Goal: Information Seeking & Learning: Understand process/instructions

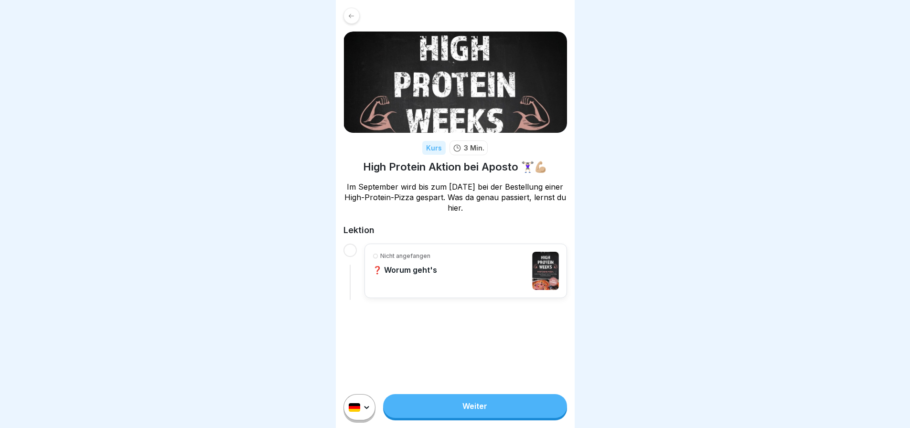
click at [495, 411] on link "Weiter" at bounding box center [474, 406] width 183 height 24
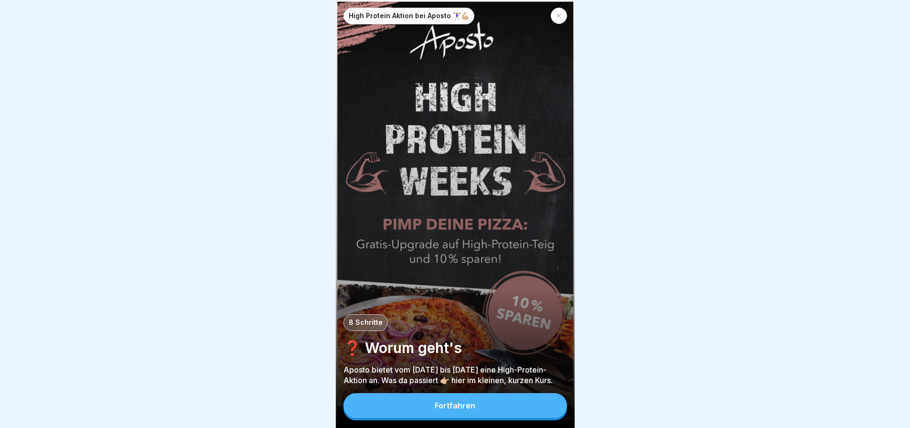
click at [519, 414] on button "Fortfahren" at bounding box center [455, 405] width 224 height 25
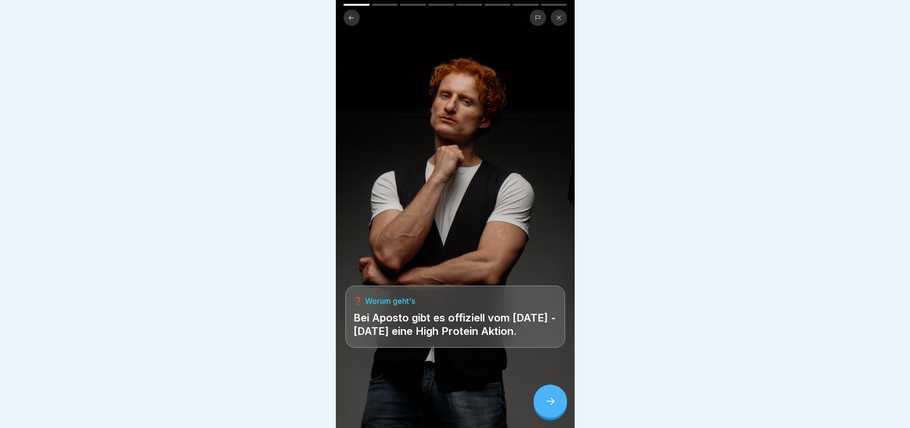
scroll to position [7, 0]
click at [549, 403] on icon at bounding box center [550, 400] width 11 height 11
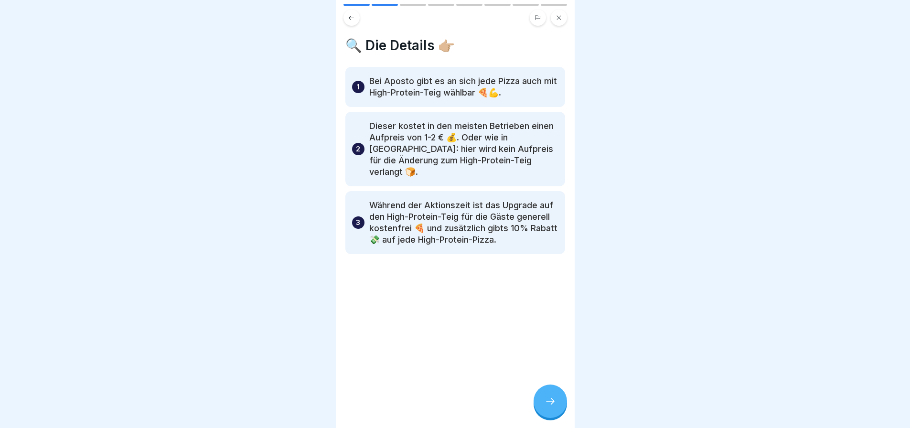
click at [550, 407] on div at bounding box center [550, 401] width 33 height 33
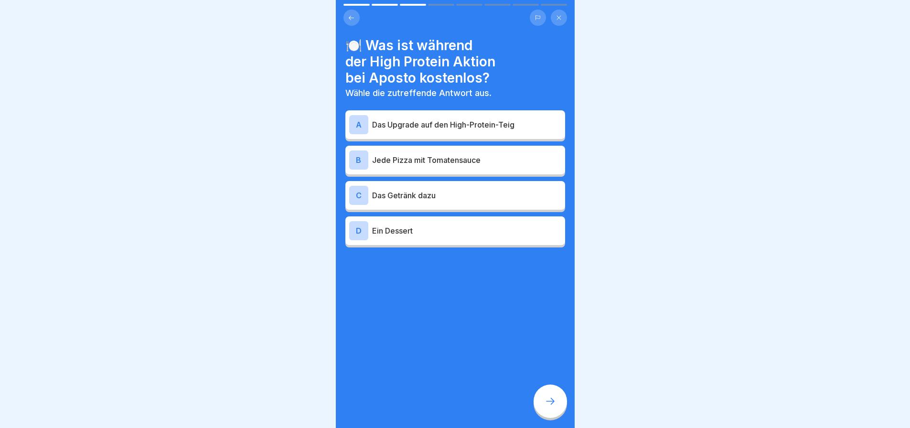
click at [435, 121] on p "Das Upgrade auf den High-Protein-Teig" at bounding box center [466, 124] width 189 height 11
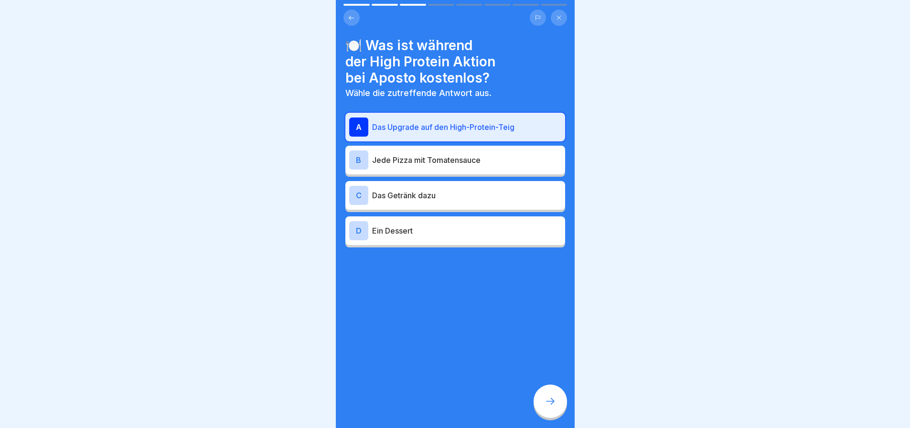
click at [553, 397] on icon at bounding box center [550, 400] width 11 height 11
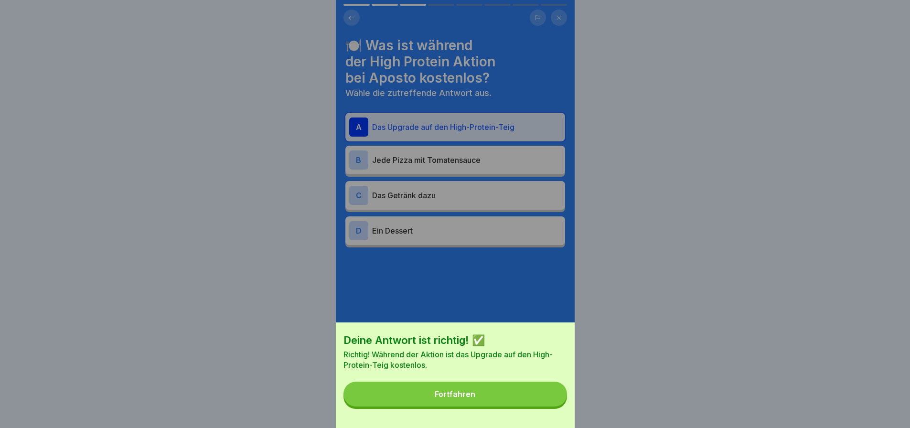
click at [537, 405] on button "Fortfahren" at bounding box center [455, 394] width 224 height 25
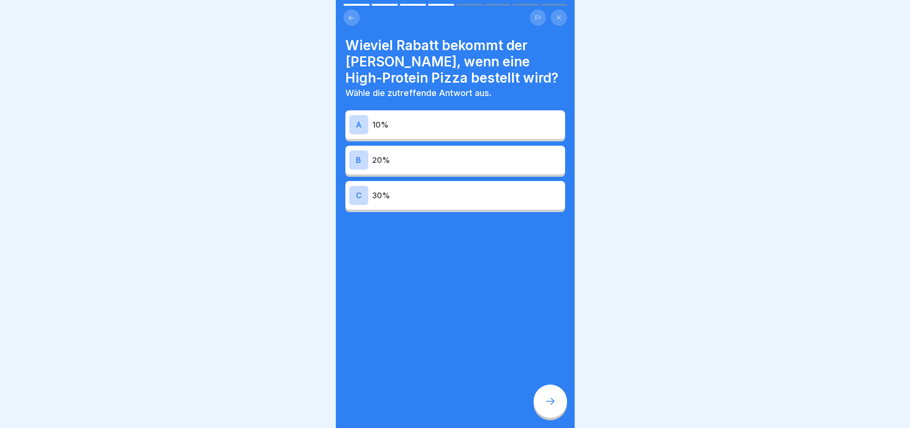
click at [409, 119] on p "10%" at bounding box center [466, 124] width 189 height 11
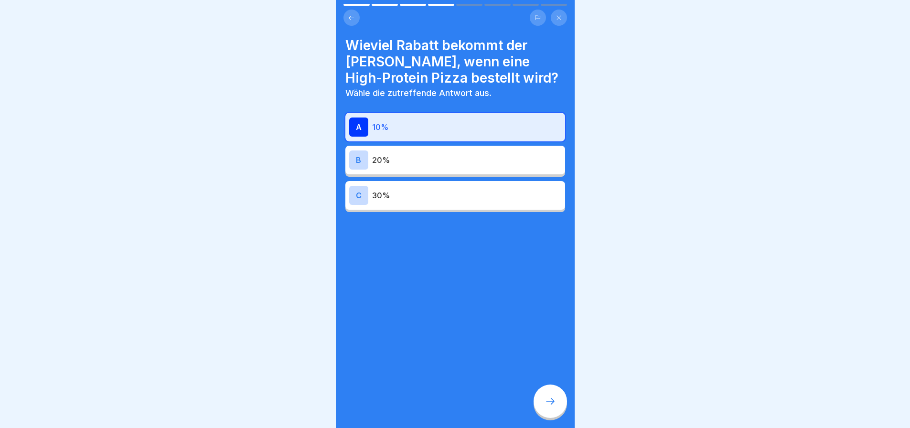
click at [548, 404] on icon at bounding box center [550, 400] width 11 height 11
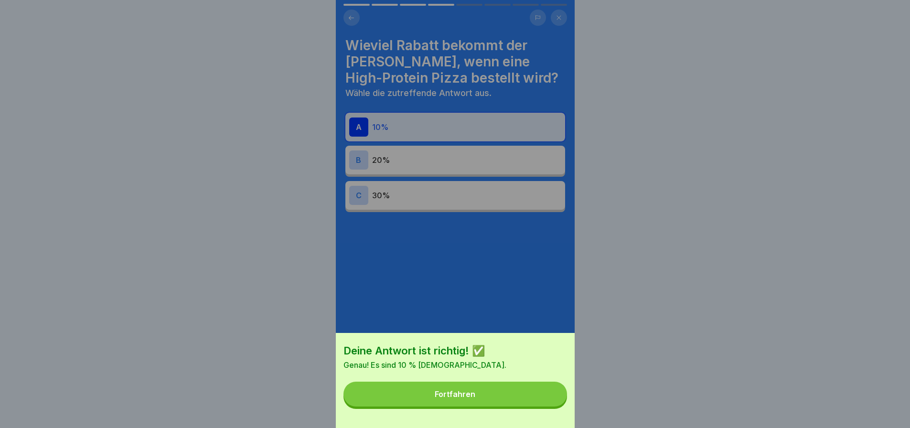
click at [523, 402] on button "Fortfahren" at bounding box center [455, 394] width 224 height 25
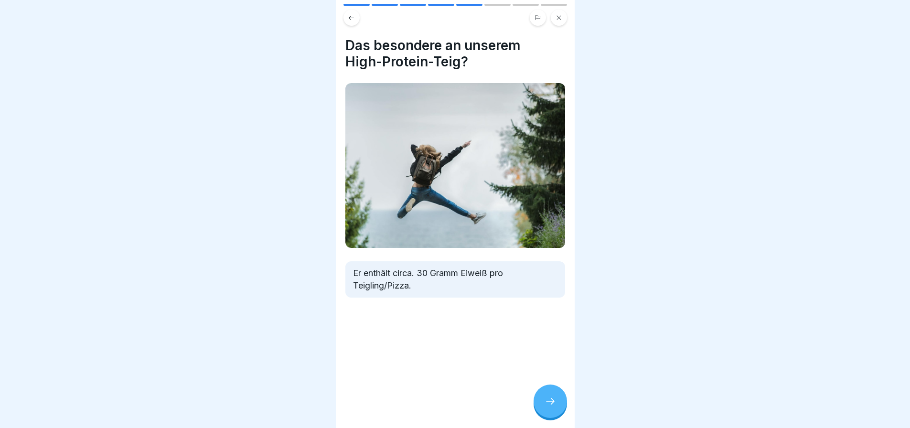
click at [554, 400] on icon at bounding box center [550, 400] width 11 height 11
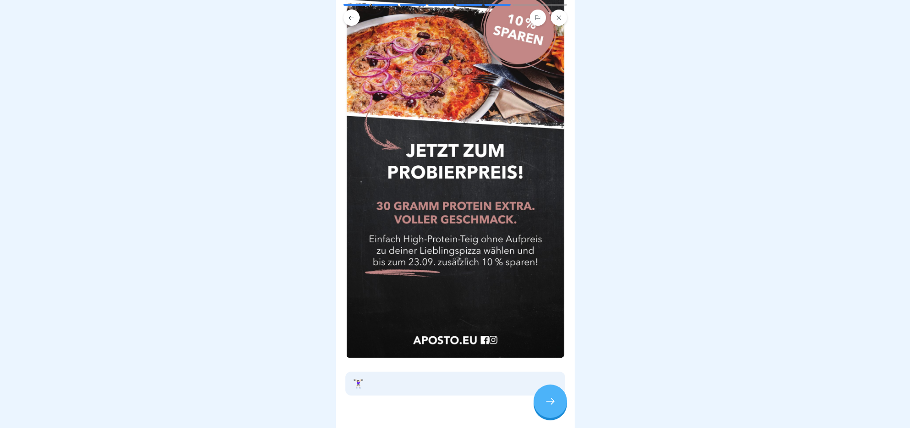
scroll to position [347, 0]
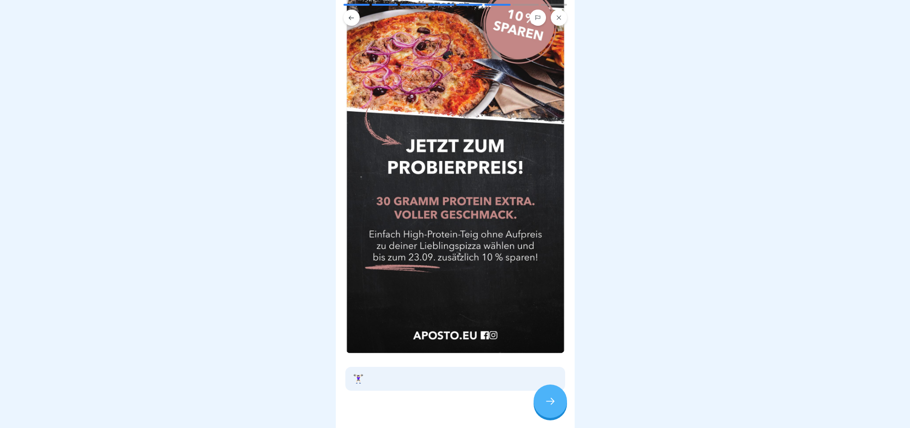
click at [549, 400] on icon at bounding box center [550, 400] width 11 height 11
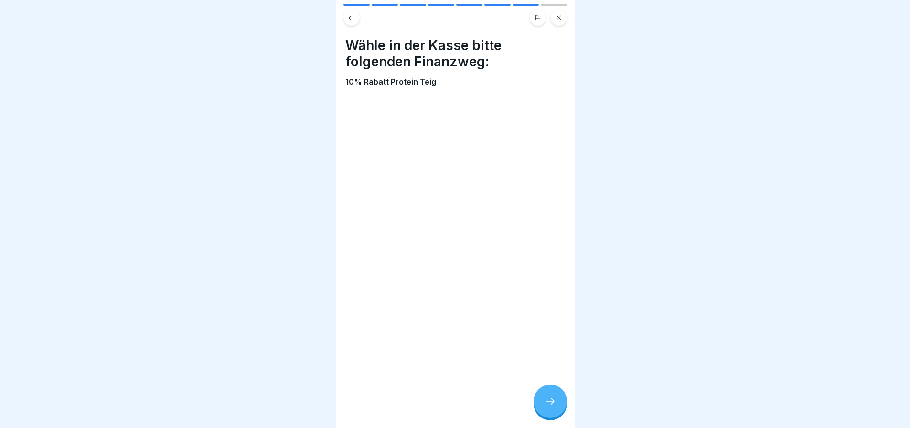
click at [542, 402] on div at bounding box center [550, 401] width 33 height 33
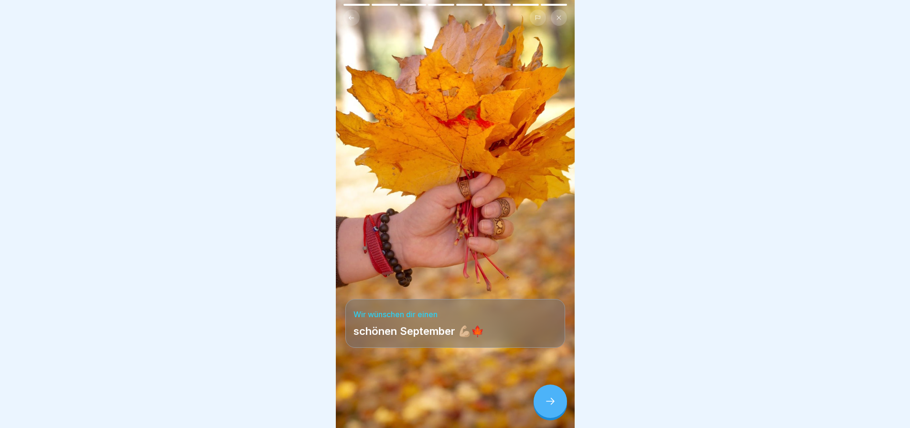
click at [549, 404] on icon at bounding box center [550, 400] width 11 height 11
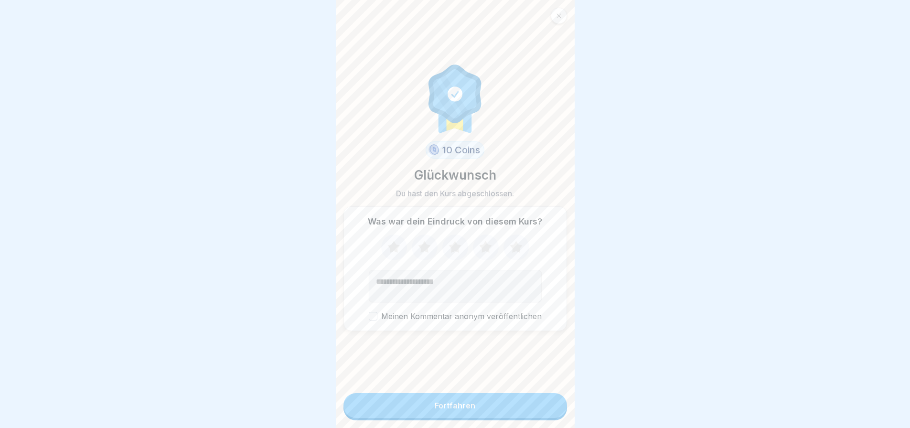
click at [430, 407] on button "Fortfahren" at bounding box center [455, 405] width 224 height 25
